Goal: Entertainment & Leisure: Consume media (video, audio)

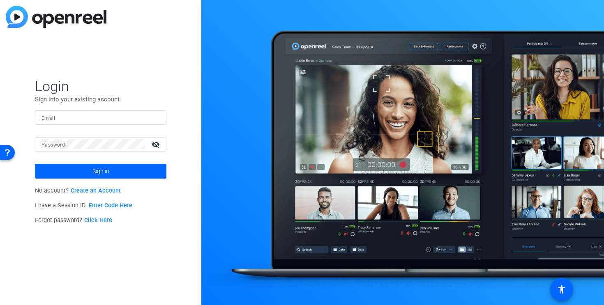
click at [101, 118] on input "Email" at bounding box center [101, 118] width 118 height 10
type input "[PERSON_NAME][EMAIL_ADDRESS][DOMAIN_NAME]"
click at [100, 149] on div at bounding box center [94, 144] width 104 height 14
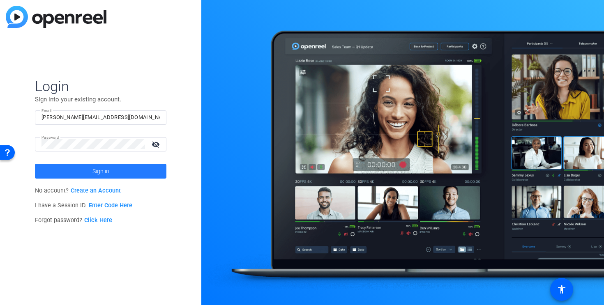
click at [71, 176] on span at bounding box center [100, 171] width 131 height 20
click at [155, 141] on mat-icon "visibility_off" at bounding box center [157, 144] width 20 height 12
click at [112, 173] on span at bounding box center [100, 171] width 131 height 20
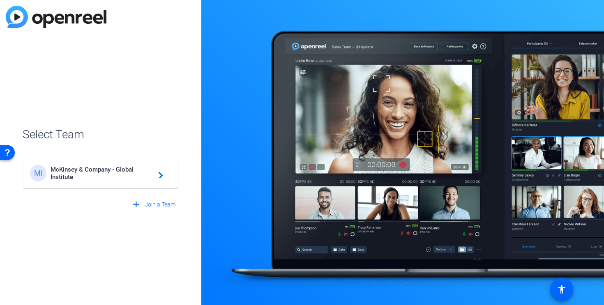
click at [106, 175] on span "McKinsey & Company - Global Institute" at bounding box center [102, 173] width 103 height 15
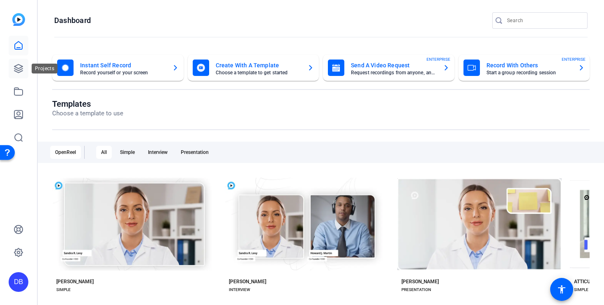
click at [24, 68] on link at bounding box center [19, 69] width 20 height 20
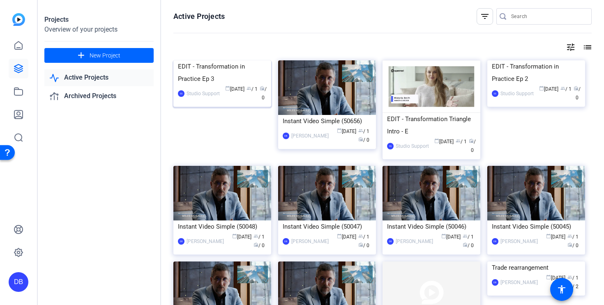
click at [249, 60] on img at bounding box center [222, 60] width 98 height 0
click at [205, 98] on div "Studio Support" at bounding box center [203, 94] width 33 height 8
click at [518, 60] on img at bounding box center [536, 60] width 98 height 0
click at [19, 98] on link at bounding box center [19, 92] width 20 height 20
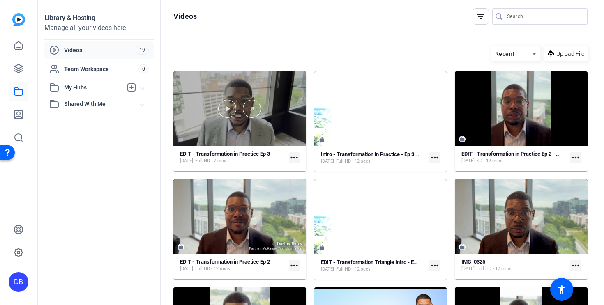
click at [227, 138] on div at bounding box center [239, 108] width 133 height 74
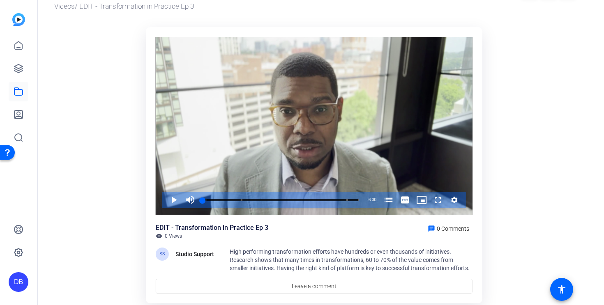
scroll to position [31, 0]
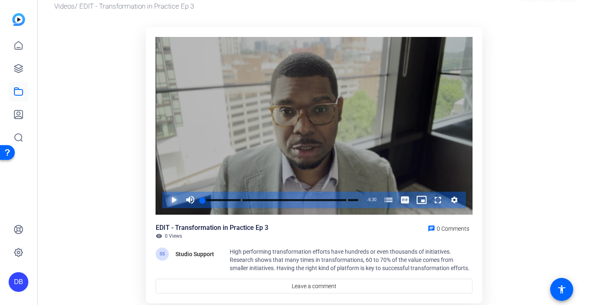
click at [166, 201] on span "Video Player" at bounding box center [166, 200] width 0 height 16
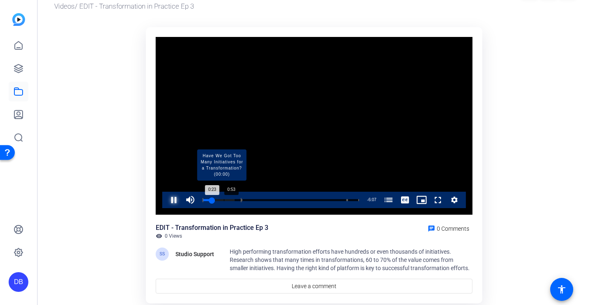
click at [224, 199] on div "Loaded : 20.48% 0:53 0:23 Have We Got Too Many Initiatives for a Transformation…" at bounding box center [281, 200] width 157 height 2
click at [231, 200] on div "Loaded : 30.72% 1:10 0:55 Have We Got Too Many Initiatives for a Transformation…" at bounding box center [281, 200] width 157 height 2
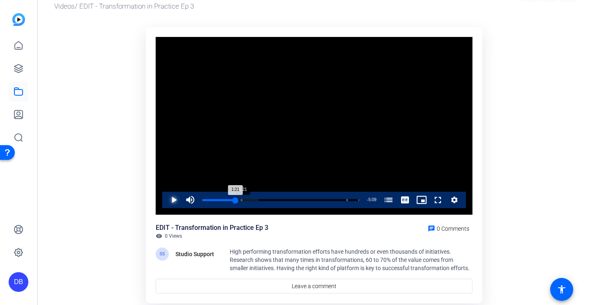
click at [235, 201] on div "1:21" at bounding box center [219, 200] width 33 height 2
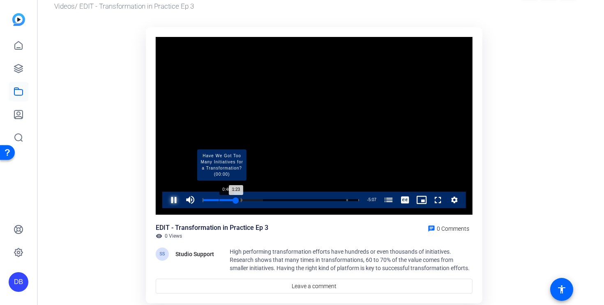
click at [219, 201] on div "Progress Bar" at bounding box center [222, 200] width 39 height 4
click at [214, 201] on div "Loaded : 28.26% 0:29 0:44 Have We Got Too Many Initiatives for a Transformation…" at bounding box center [281, 200] width 157 height 2
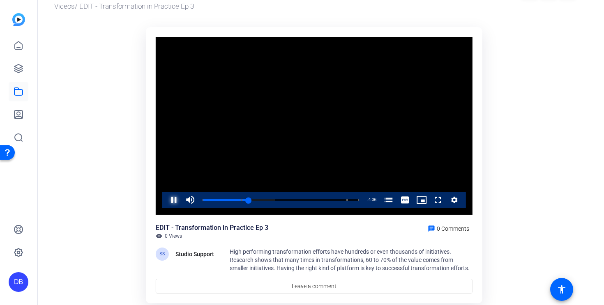
click at [166, 198] on span "Video Player" at bounding box center [166, 200] width 0 height 16
click at [166, 201] on span "Video Player" at bounding box center [166, 200] width 0 height 16
click at [166, 199] on span "Video Player" at bounding box center [166, 200] width 0 height 16
click at [254, 201] on div "2:09" at bounding box center [229, 200] width 52 height 2
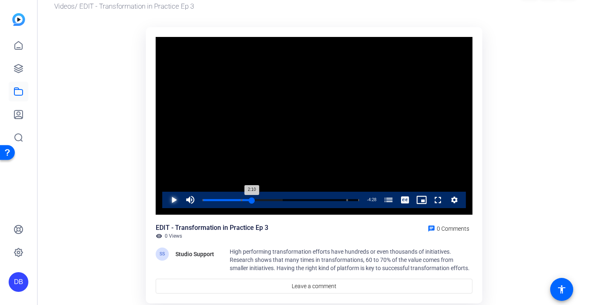
click at [252, 201] on div "2:10" at bounding box center [227, 200] width 49 height 2
click at [166, 199] on span "Video Player" at bounding box center [166, 200] width 0 height 16
click at [166, 201] on span "Video Player" at bounding box center [166, 200] width 0 height 16
click at [166, 204] on span "Video Player" at bounding box center [166, 200] width 0 height 16
click at [255, 201] on div "2:20" at bounding box center [229, 200] width 53 height 2
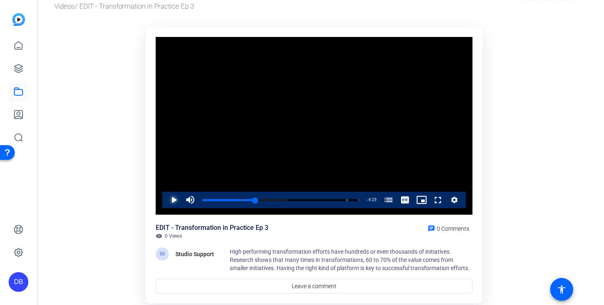
click at [166, 204] on span "Video Player" at bounding box center [166, 200] width 0 height 16
click at [166, 203] on span "Video Player" at bounding box center [166, 200] width 0 height 16
click at [166, 199] on span "Video Player" at bounding box center [166, 200] width 0 height 16
click at [354, 201] on div "Progress Bar" at bounding box center [353, 200] width 12 height 4
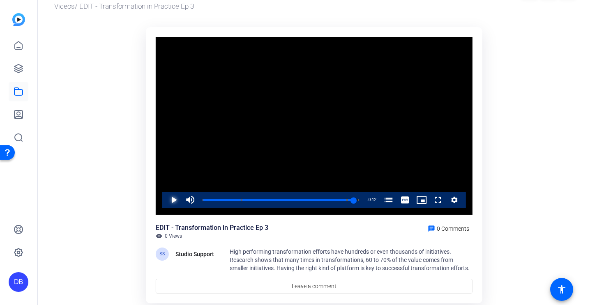
click at [166, 202] on span "Video Player" at bounding box center [166, 200] width 0 height 16
click at [166, 201] on span "Video Player" at bounding box center [166, 200] width 0 height 16
click at [352, 201] on div "6:21" at bounding box center [279, 200] width 153 height 2
click at [166, 205] on span "Video Player" at bounding box center [166, 200] width 0 height 16
click at [166, 204] on span "Video Player" at bounding box center [166, 200] width 0 height 16
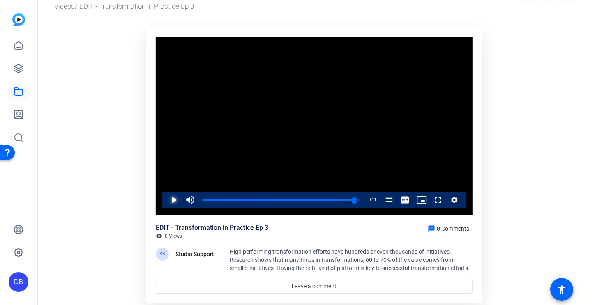
click at [166, 202] on span "Video Player" at bounding box center [166, 200] width 0 height 16
click at [350, 200] on div "Progress Bar" at bounding box center [353, 200] width 12 height 4
click at [356, 200] on div "Loaded : 100.00% 6:23 6:07 Have We Got Too Many Initiatives for a Transformatio…" at bounding box center [281, 200] width 157 height 2
click at [352, 201] on div "6:23" at bounding box center [280, 200] width 154 height 2
click at [166, 201] on span "Video Player" at bounding box center [166, 200] width 0 height 16
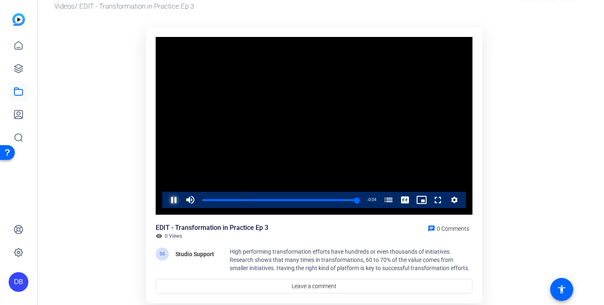
click at [166, 201] on span "Video Player" at bounding box center [166, 200] width 0 height 16
